Goal: Navigation & Orientation: Find specific page/section

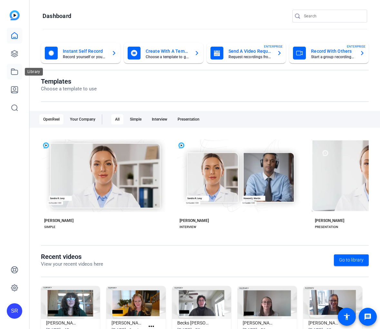
click at [13, 66] on link at bounding box center [14, 71] width 15 height 15
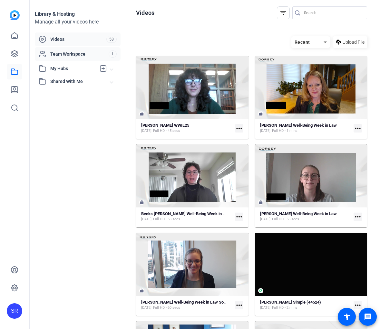
click at [65, 58] on div "Team Workspace 1" at bounding box center [78, 54] width 86 height 14
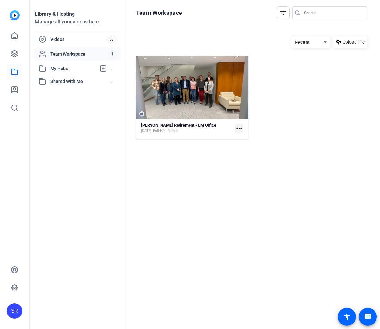
click at [76, 71] on span "My Hubs" at bounding box center [73, 68] width 46 height 7
click at [84, 90] on mat-expansion-panel-header "Shared With Me" at bounding box center [78, 95] width 86 height 13
click at [72, 40] on span "Videos" at bounding box center [78, 39] width 56 height 6
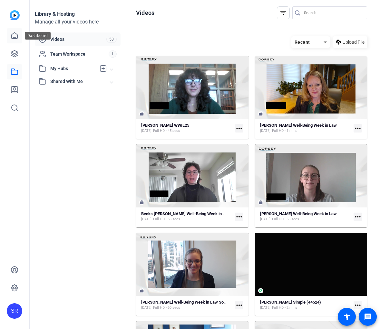
click at [12, 38] on icon at bounding box center [15, 36] width 6 height 6
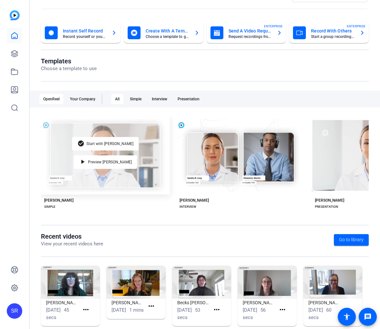
scroll to position [32, 0]
